Goal: Consume media (video, audio)

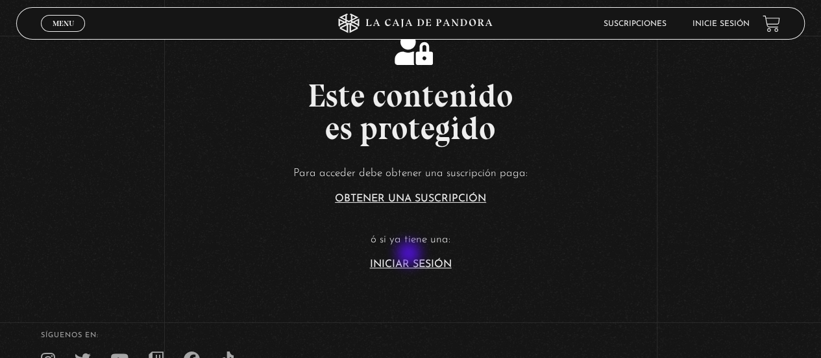
click at [410, 255] on article "Para acceder debe obtener una suscripción paga: Obtener una suscripción ó si ya…" at bounding box center [410, 217] width 821 height 106
click at [411, 262] on link "Iniciar Sesión" at bounding box center [411, 264] width 82 height 10
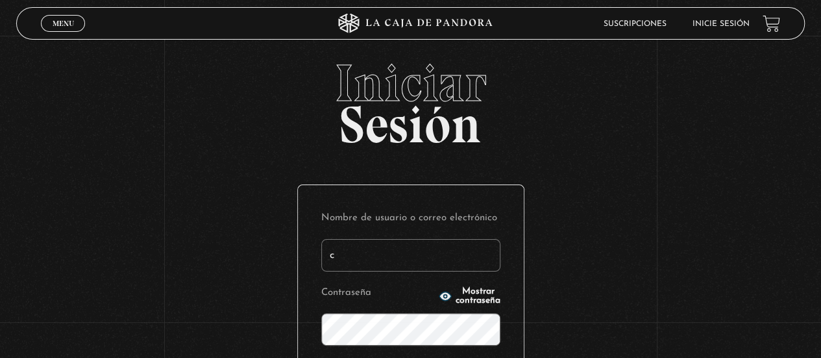
type input "[EMAIL_ADDRESS][DOMAIN_NAME]"
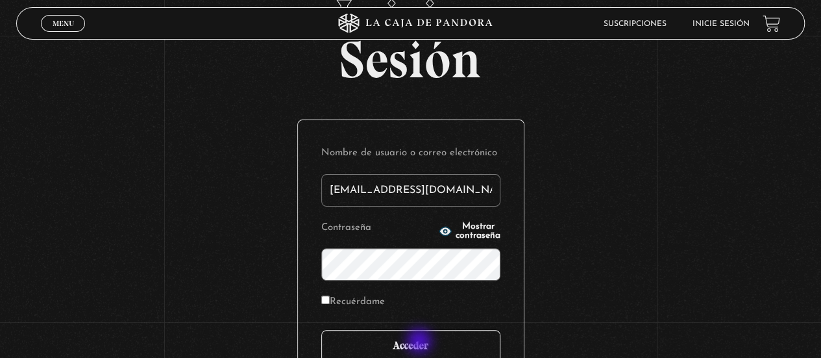
click at [421, 342] on input "Acceder" at bounding box center [410, 346] width 179 height 32
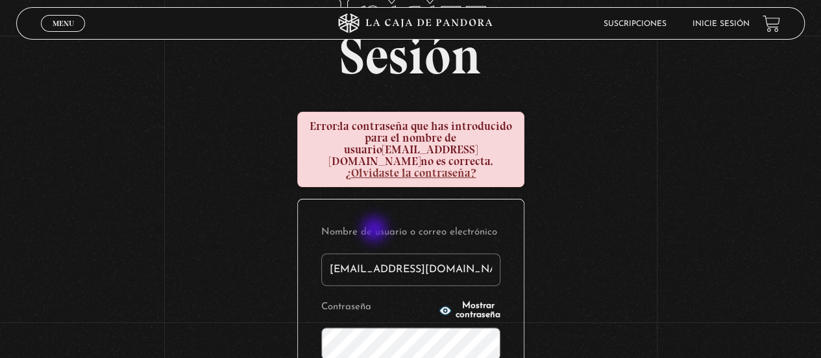
scroll to position [130, 0]
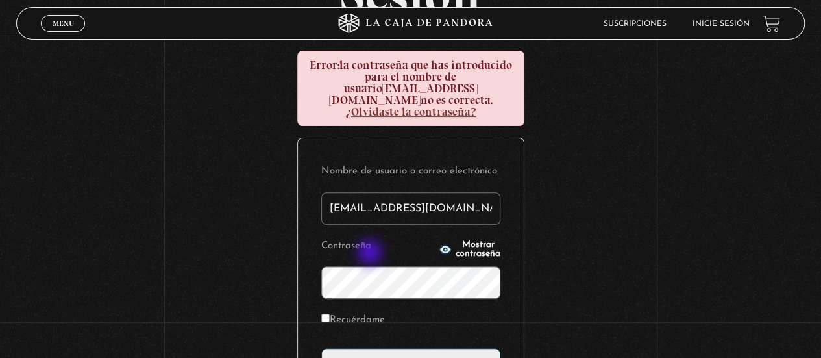
click at [321, 348] on input "Acceder" at bounding box center [410, 364] width 179 height 32
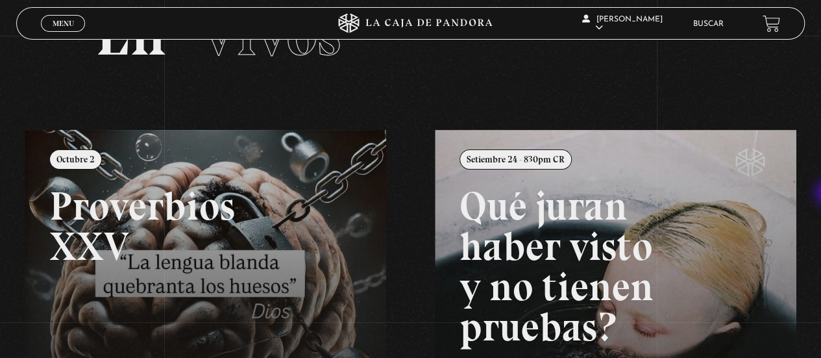
scroll to position [195, 0]
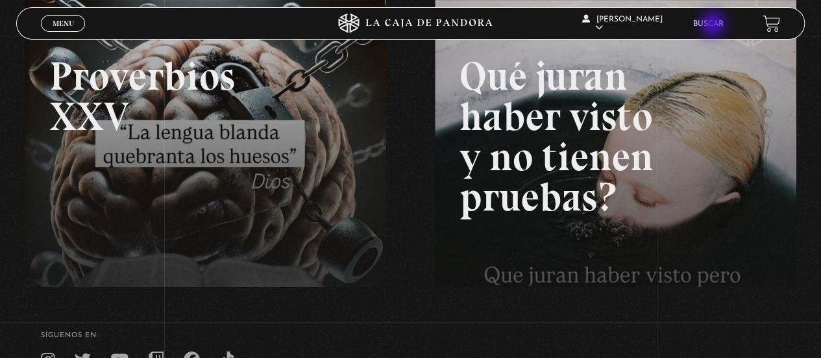
click at [714, 25] on link "Buscar" at bounding box center [709, 24] width 31 height 8
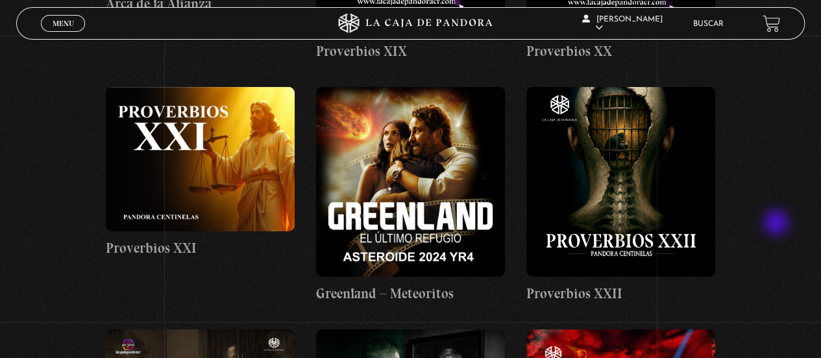
scroll to position [4416, 0]
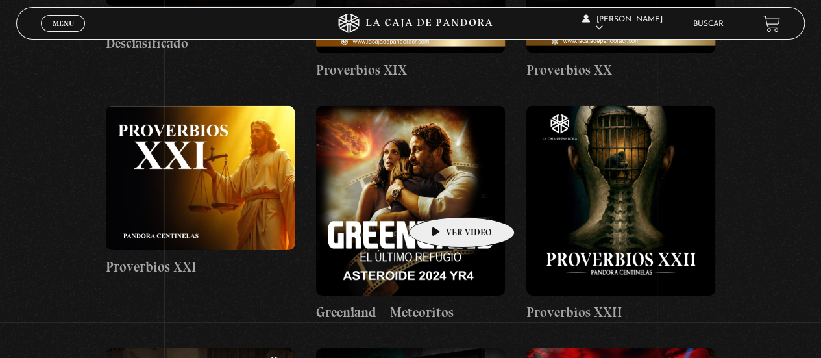
click at [442, 197] on figure at bounding box center [410, 200] width 189 height 189
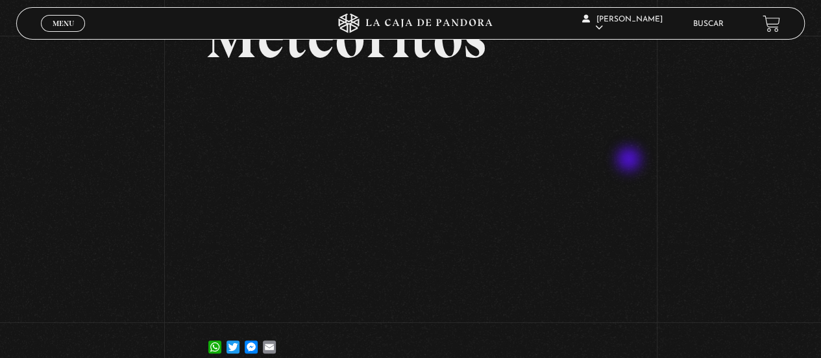
scroll to position [130, 0]
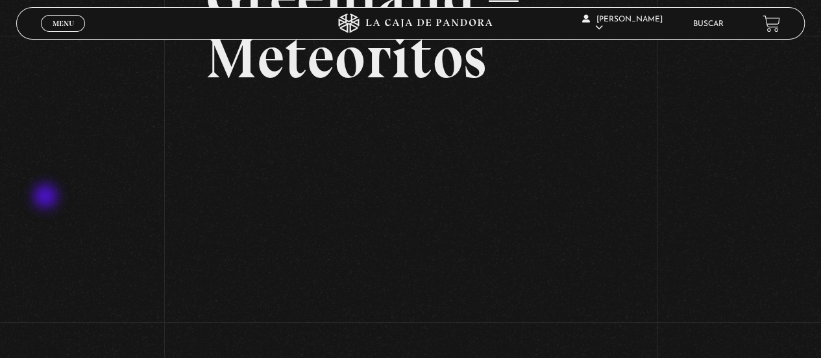
click at [47, 197] on div "Volver 11 marzo, 2025 Greenland – Meteoritos WhatsApp Twitter Messenger Email" at bounding box center [410, 151] width 821 height 491
click at [700, 268] on div "Volver 11 marzo, 2025 Greenland – Meteoritos WhatsApp Twitter Messenger Email" at bounding box center [410, 151] width 821 height 491
